Goal: Find specific page/section: Find specific page/section

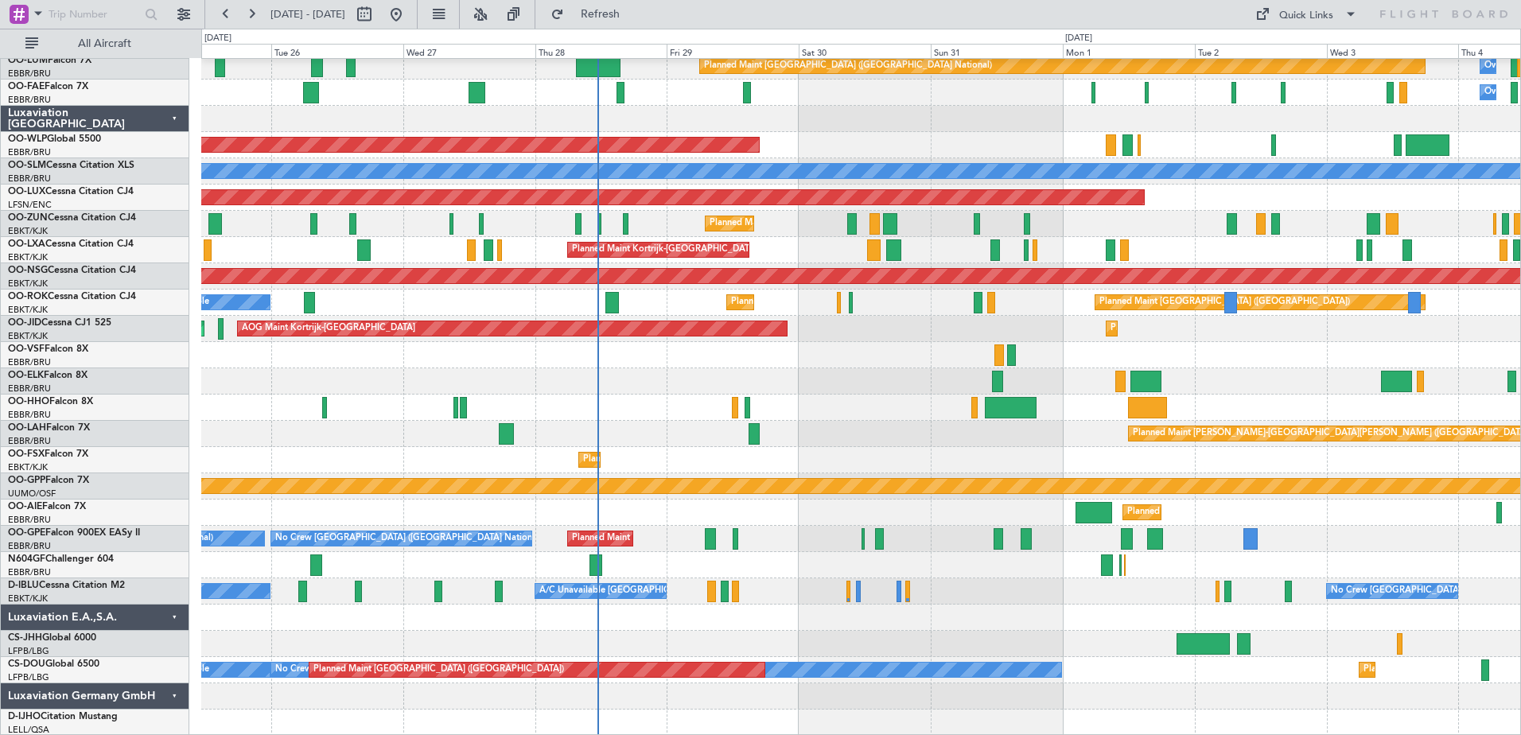
click at [724, 261] on div "Planned Maint Brussels (Brussels National) Owner Melsbroek Air Base Owner Melsb…" at bounding box center [860, 381] width 1319 height 709
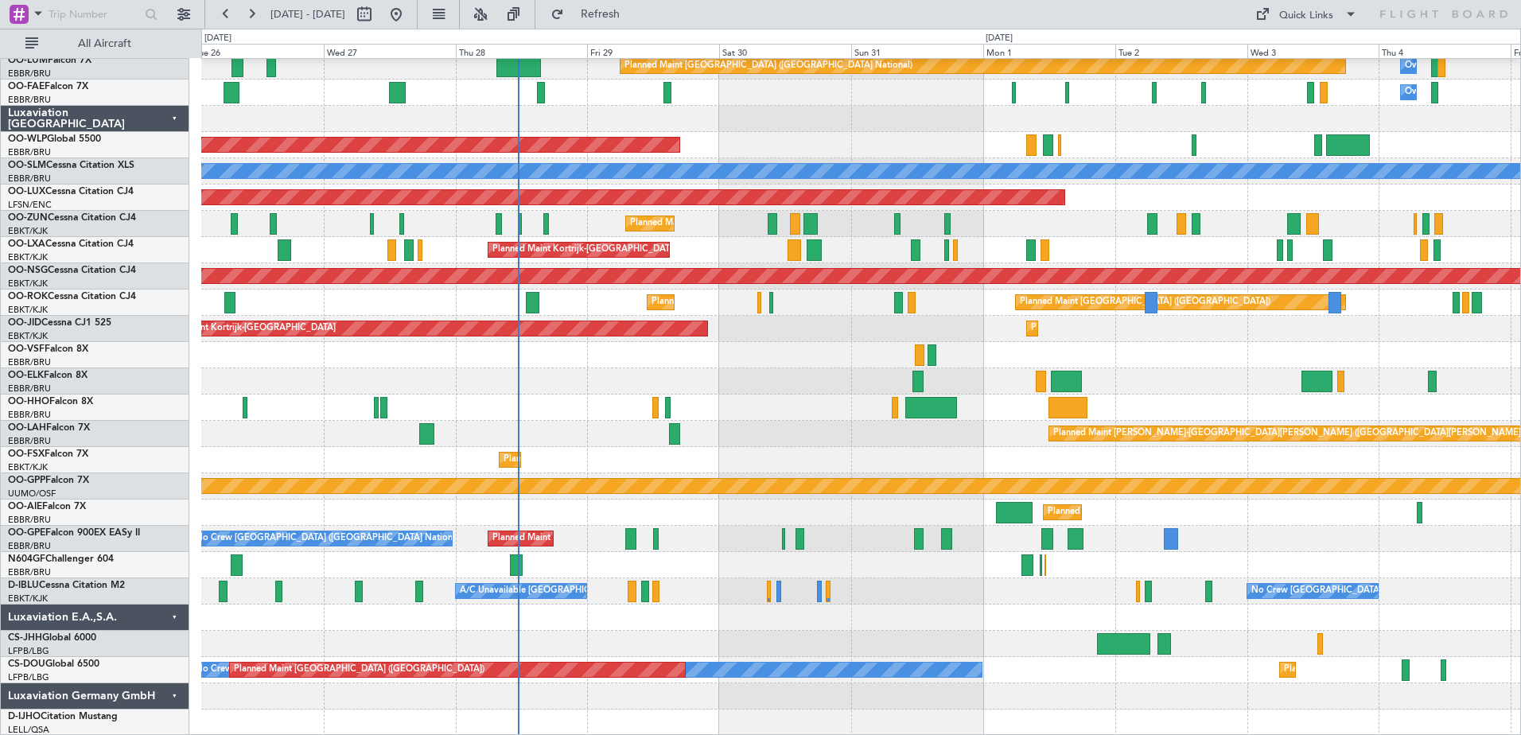
scroll to position [32, 0]
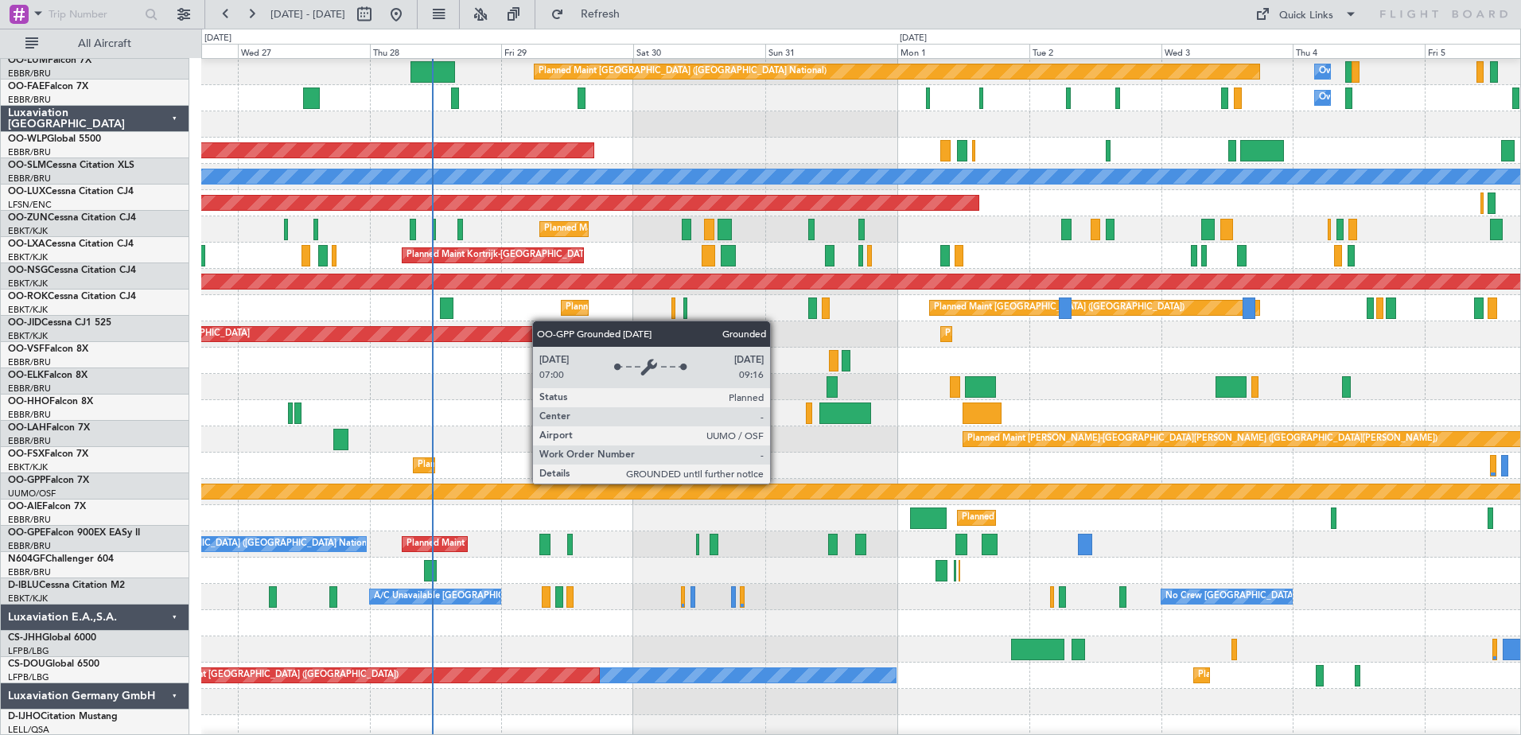
click at [684, 489] on div "Grounded [PERSON_NAME]" at bounding box center [861, 492] width 3957 height 14
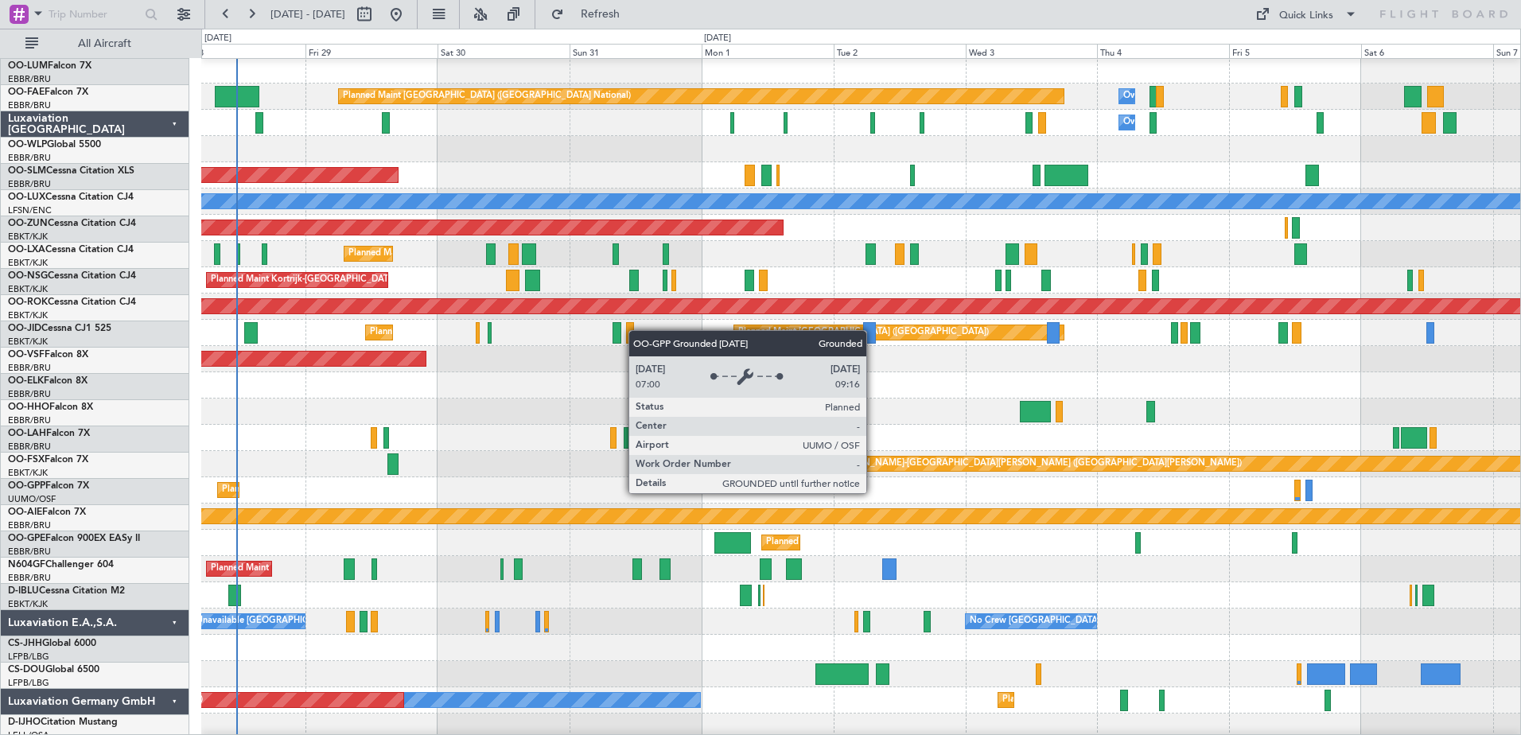
scroll to position [2, 0]
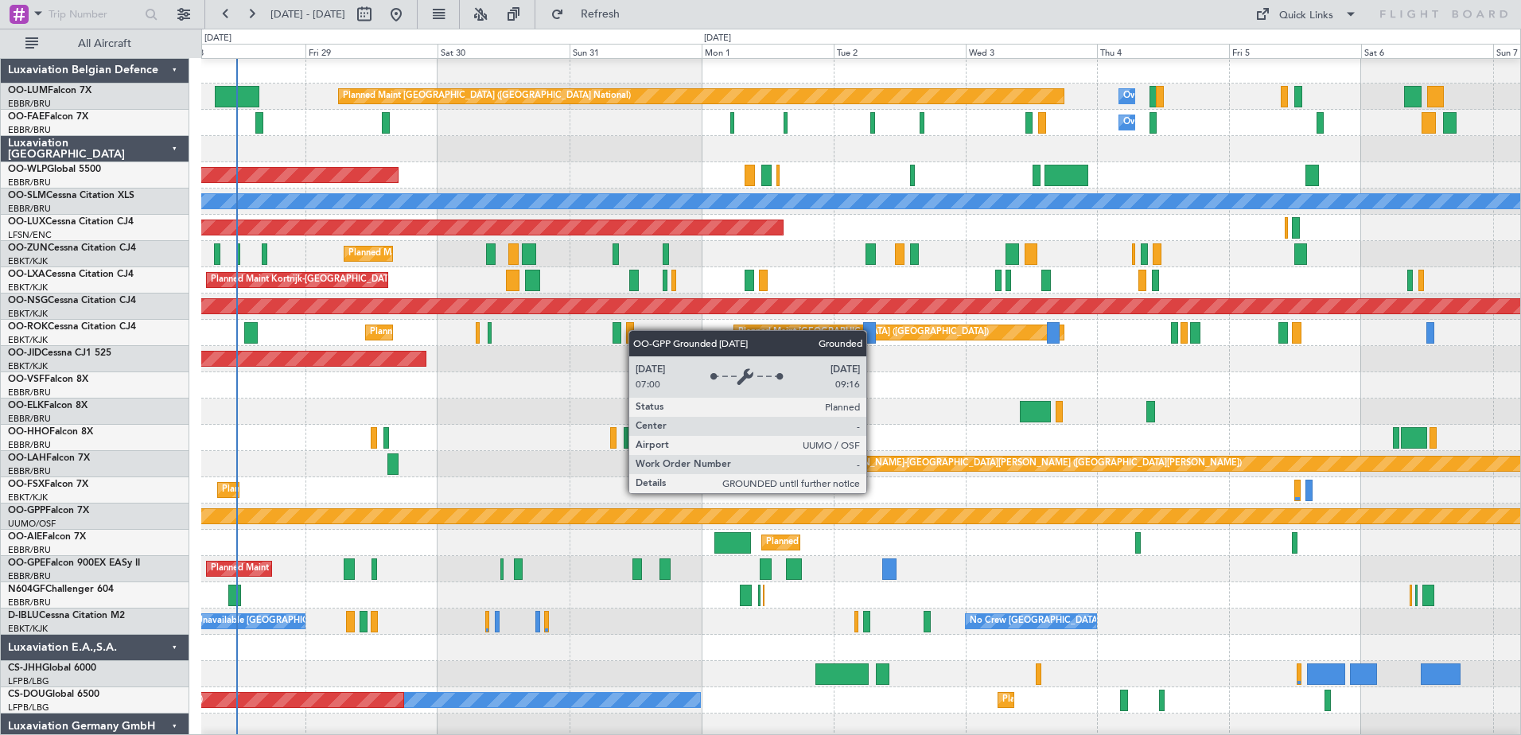
click at [648, 517] on div "Grounded [PERSON_NAME]" at bounding box center [861, 516] width 3957 height 14
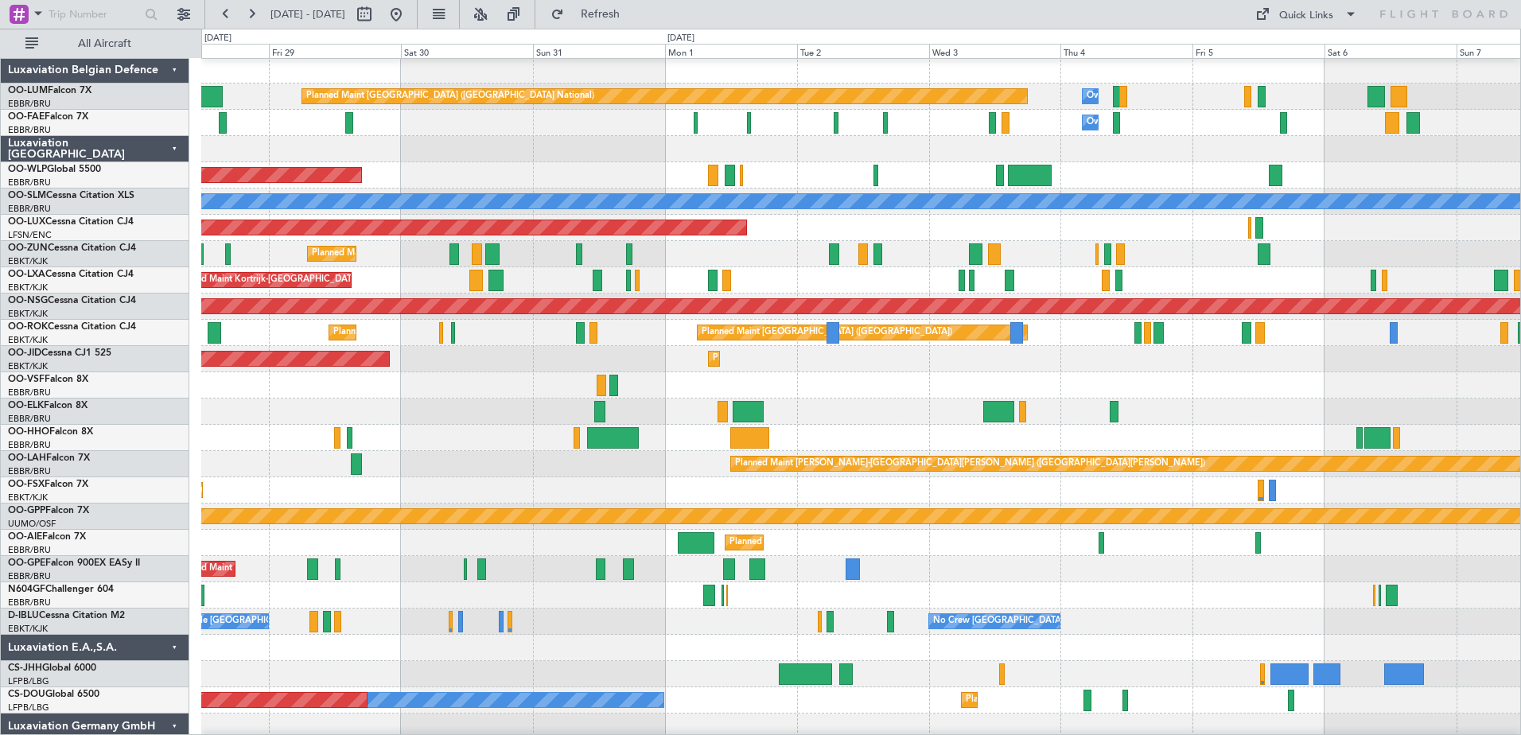
click at [594, 384] on div "Planned Maint Brussels (Brussels National) Owner Melsbroek Air Base Owner Melsb…" at bounding box center [860, 411] width 1319 height 709
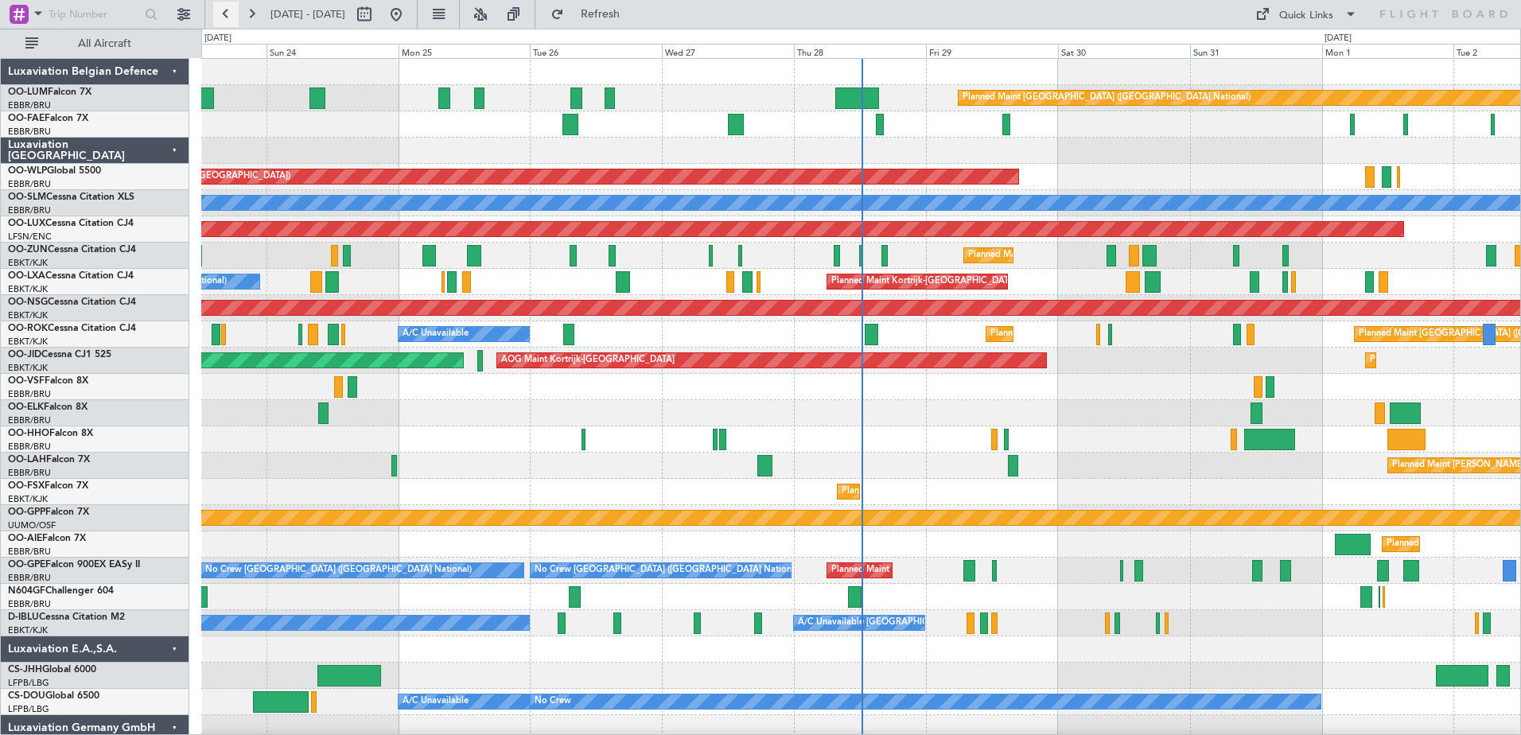
click at [631, 220] on div "Planned Maint [GEOGRAPHIC_DATA] ([GEOGRAPHIC_DATA])" at bounding box center [860, 229] width 1319 height 26
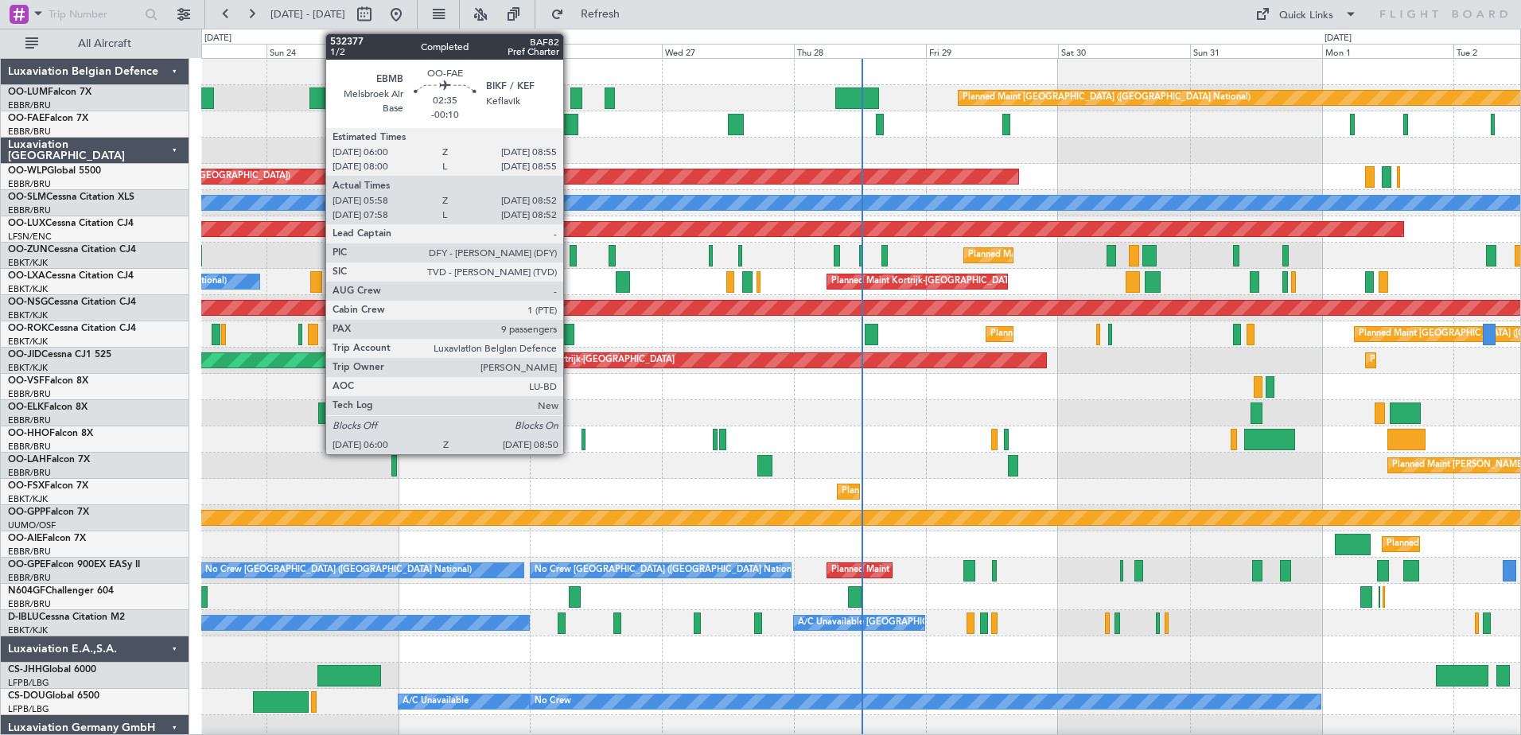
click at [571, 133] on div at bounding box center [571, 124] width 16 height 21
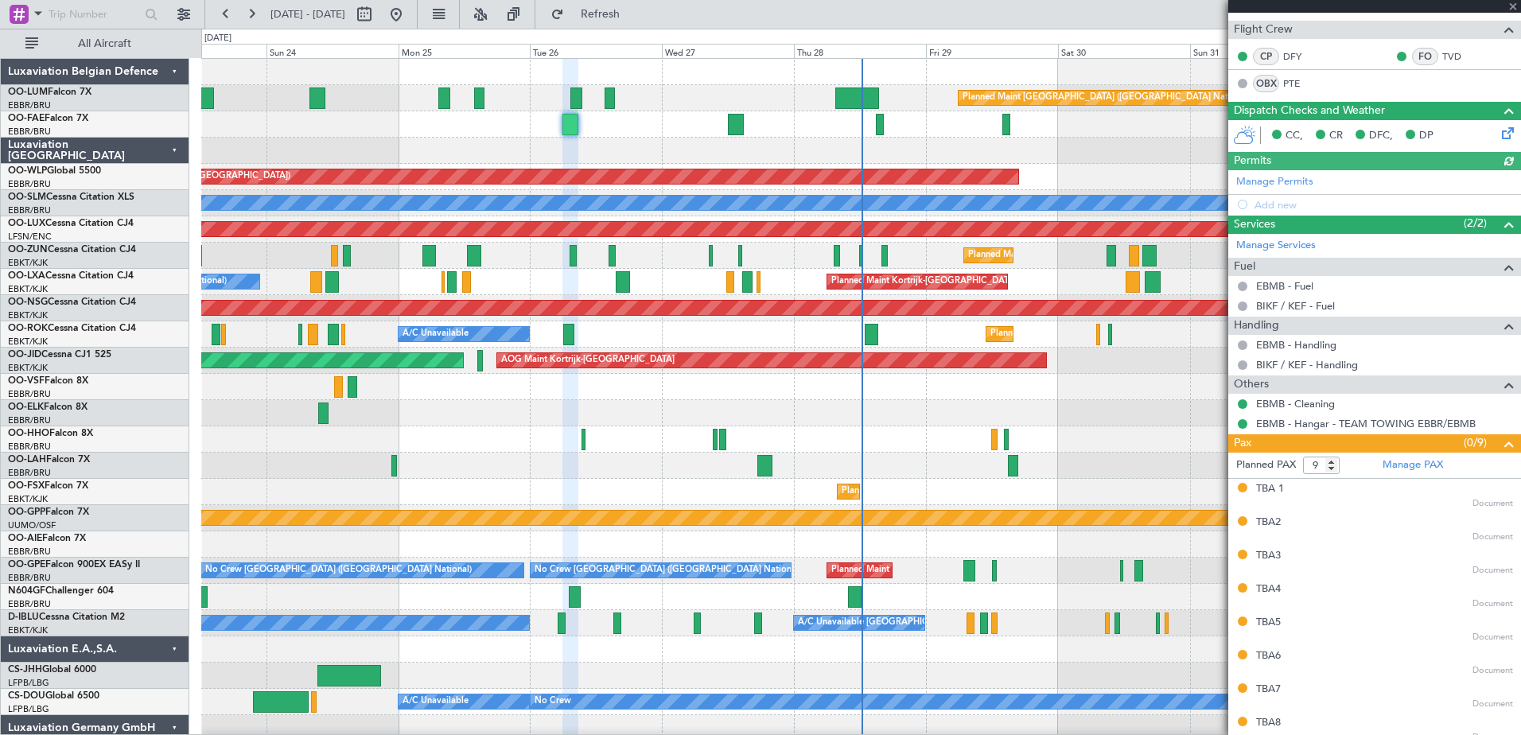
scroll to position [263, 0]
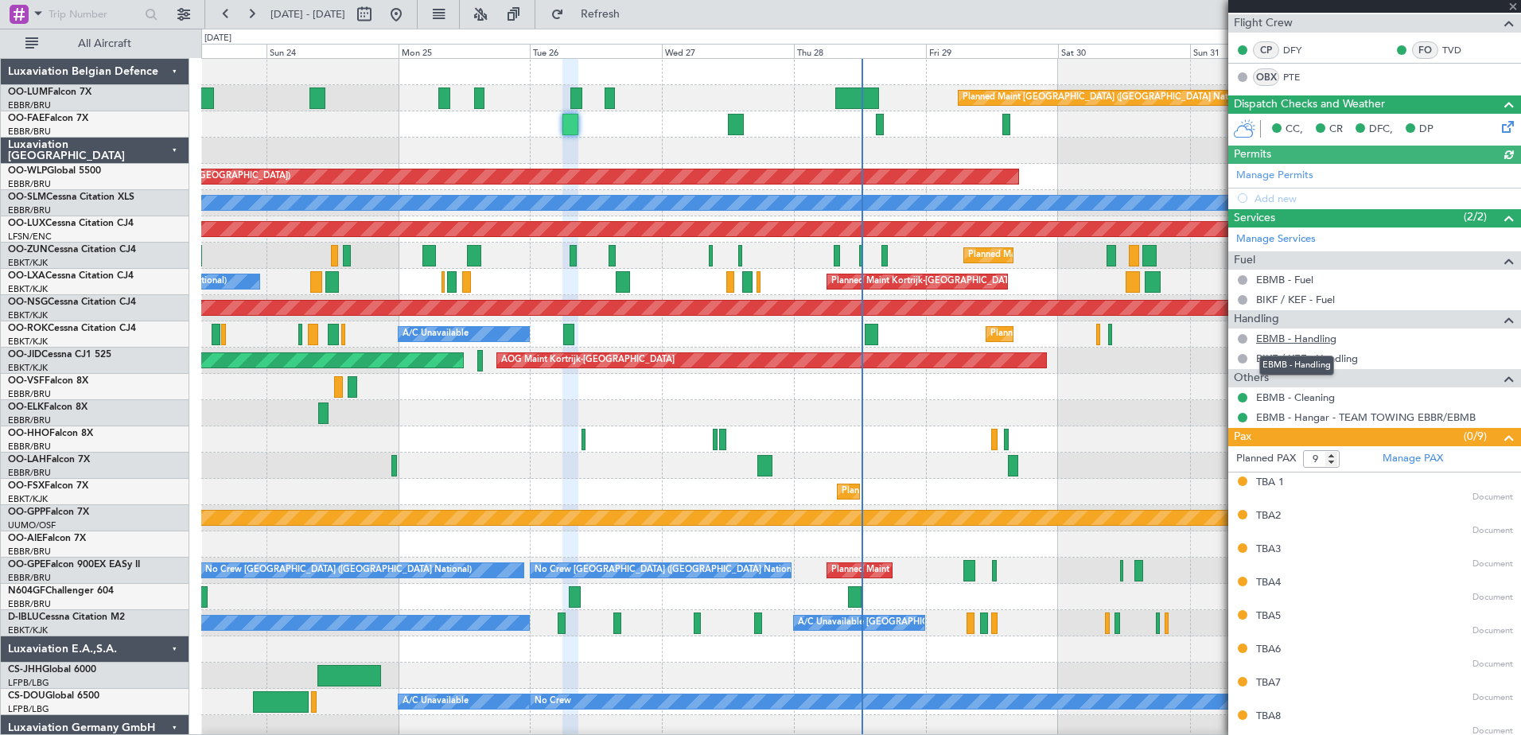
click at [1307, 340] on link "EBMB - Handling" at bounding box center [1296, 339] width 80 height 14
